Goal: Task Accomplishment & Management: Use online tool/utility

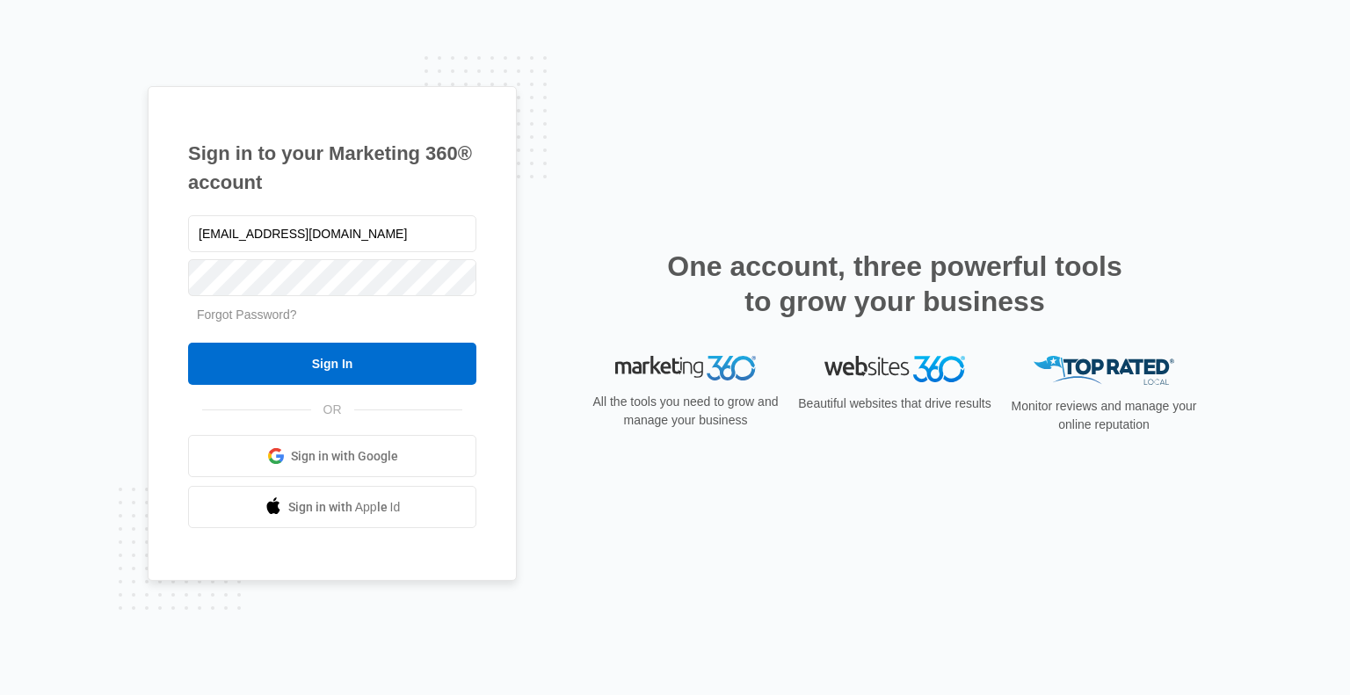
type input "[EMAIL_ADDRESS][DOMAIN_NAME]"
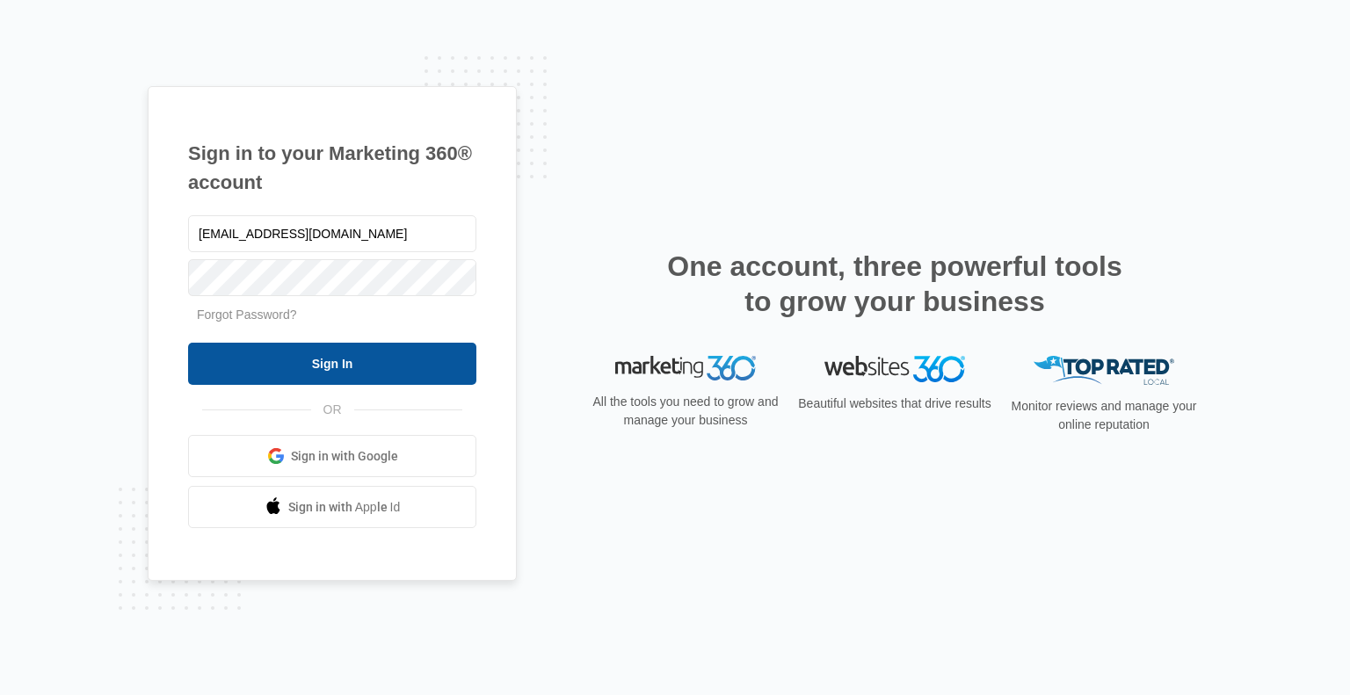
click at [331, 361] on input "Sign In" at bounding box center [332, 364] width 288 height 42
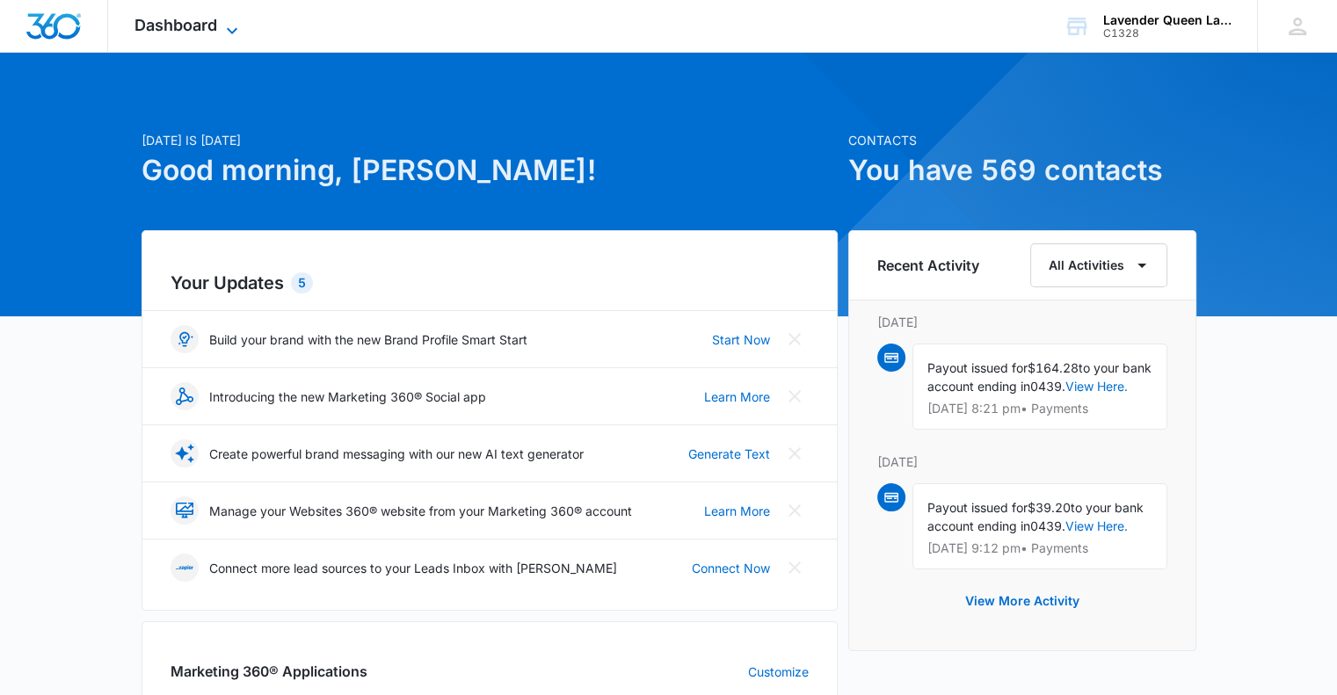
click at [235, 28] on icon at bounding box center [232, 30] width 11 height 6
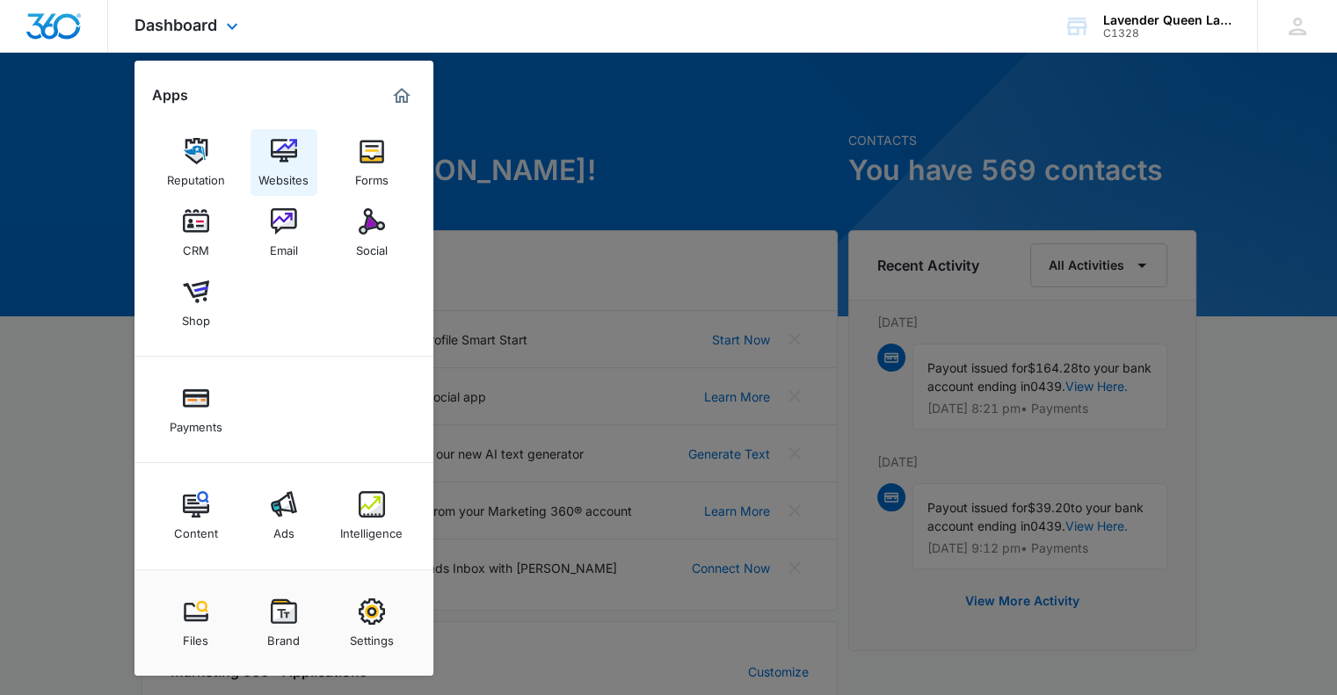
click at [290, 150] on img at bounding box center [284, 151] width 26 height 26
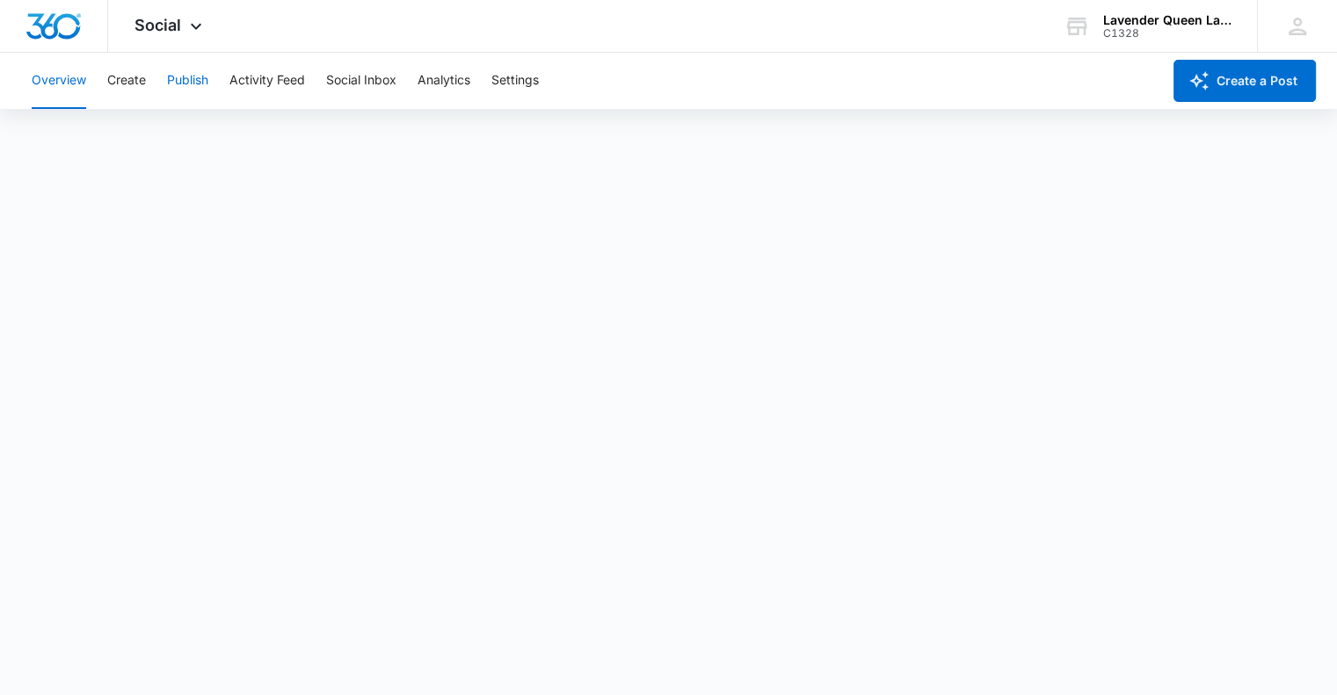
click at [193, 80] on button "Publish" at bounding box center [187, 81] width 41 height 56
click at [120, 80] on button "Create" at bounding box center [126, 81] width 39 height 56
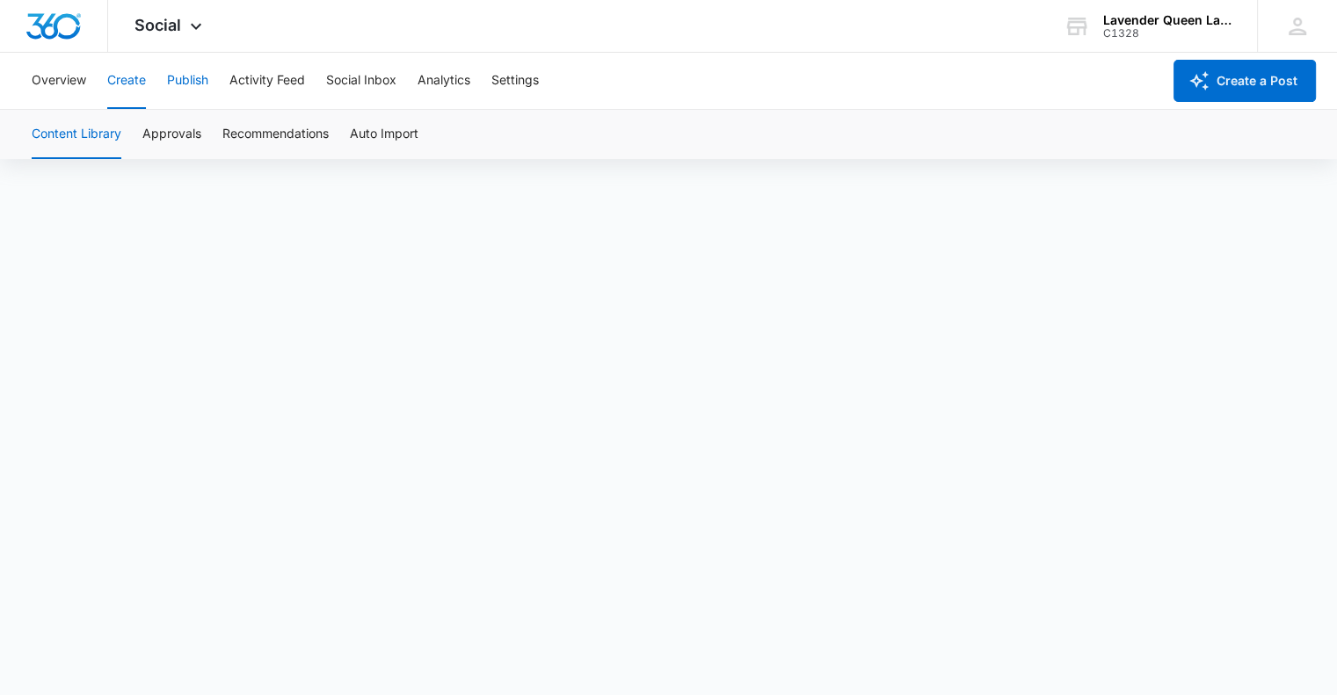
click at [186, 75] on button "Publish" at bounding box center [187, 81] width 41 height 56
click at [132, 82] on button "Create" at bounding box center [126, 81] width 39 height 56
click at [195, 29] on icon at bounding box center [196, 30] width 21 height 21
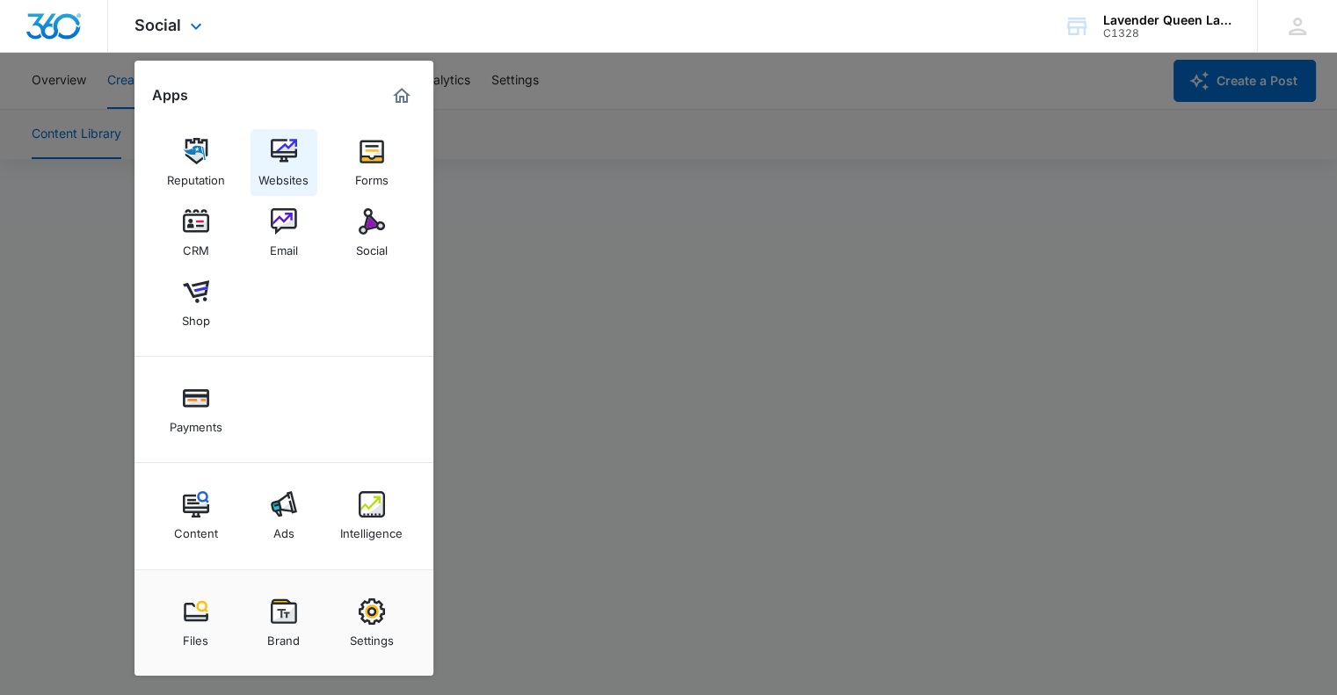
click at [287, 159] on img at bounding box center [284, 151] width 26 height 26
